Goal: Information Seeking & Learning: Learn about a topic

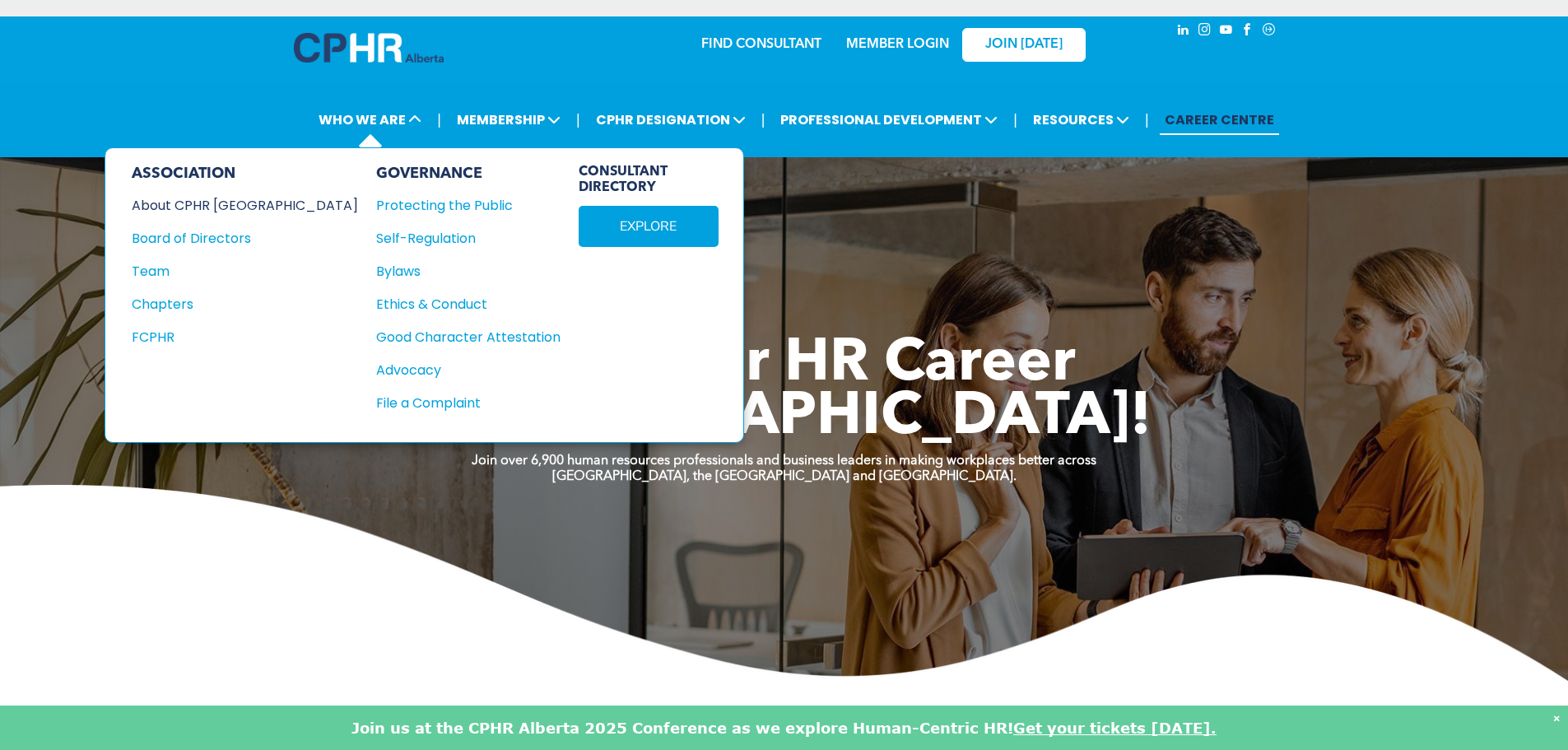
click at [182, 208] on div "About CPHR [GEOGRAPHIC_DATA]" at bounding box center [233, 206] width 204 height 21
